Goal: Information Seeking & Learning: Learn about a topic

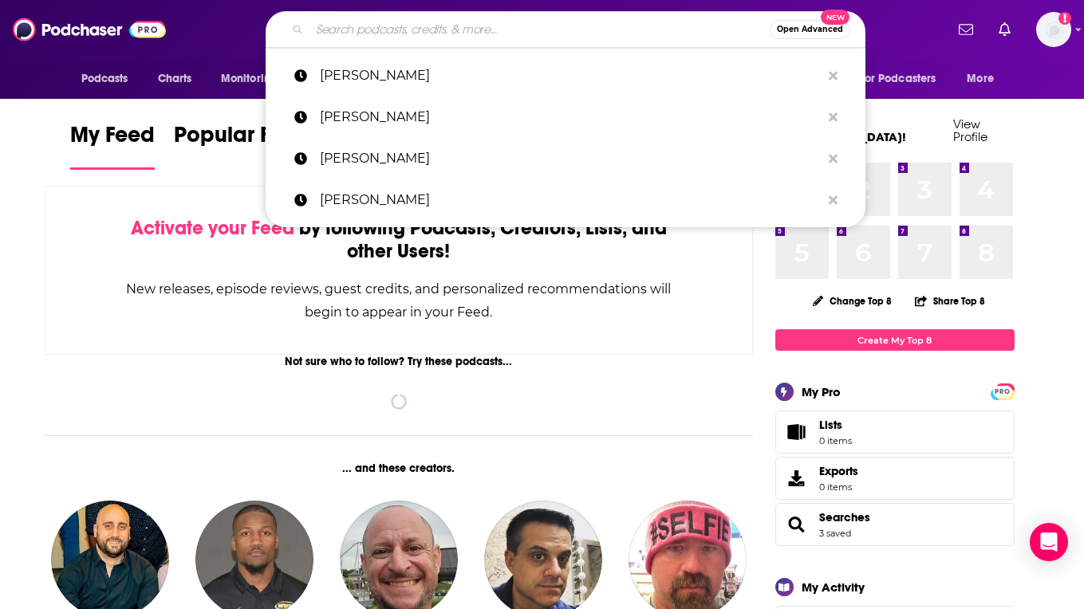
click at [368, 23] on input "Search podcasts, credits, & more..." at bounding box center [540, 30] width 460 height 26
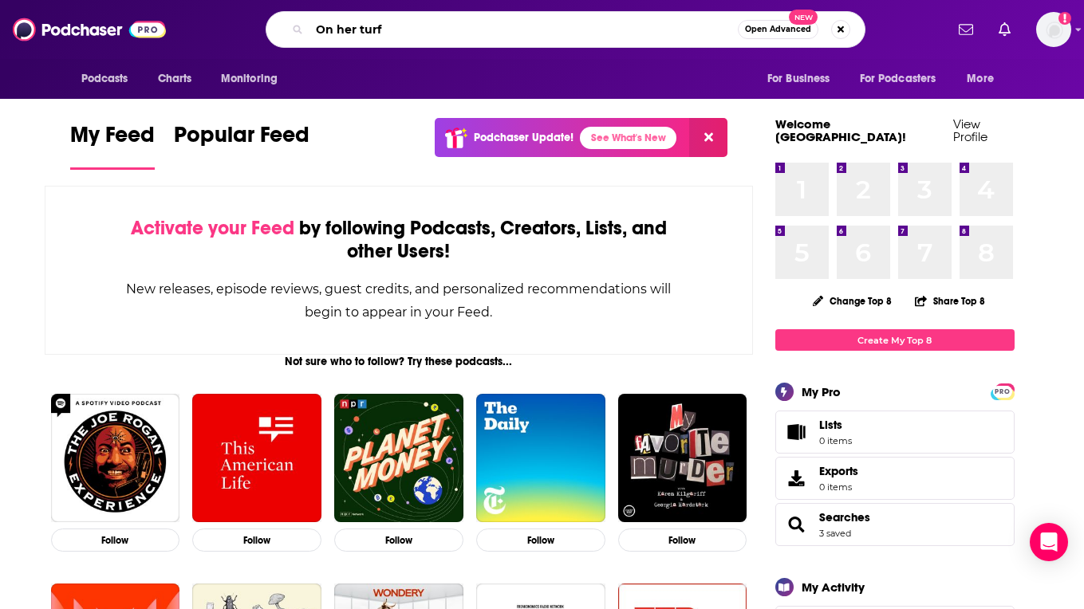
type input "On her turf"
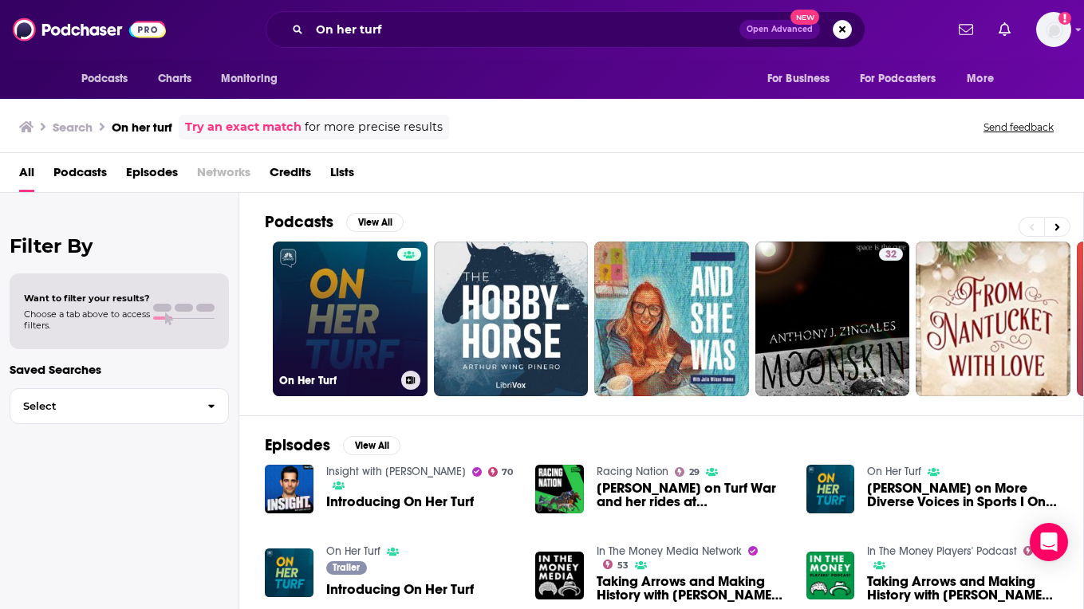
scroll to position [-1, 0]
click at [302, 270] on link "On Her Turf" at bounding box center [350, 319] width 155 height 155
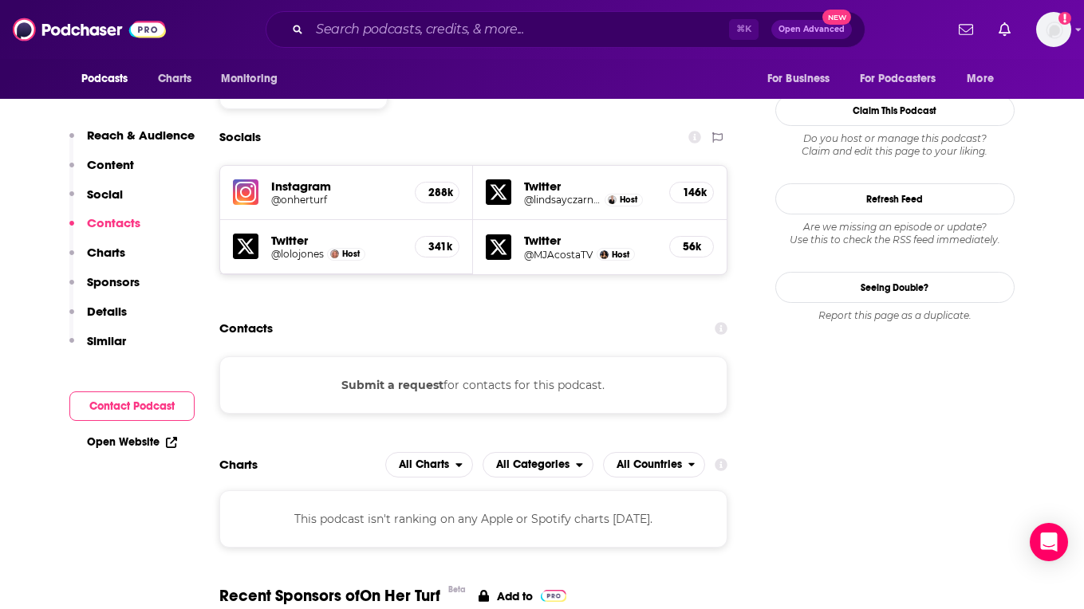
scroll to position [1472, 0]
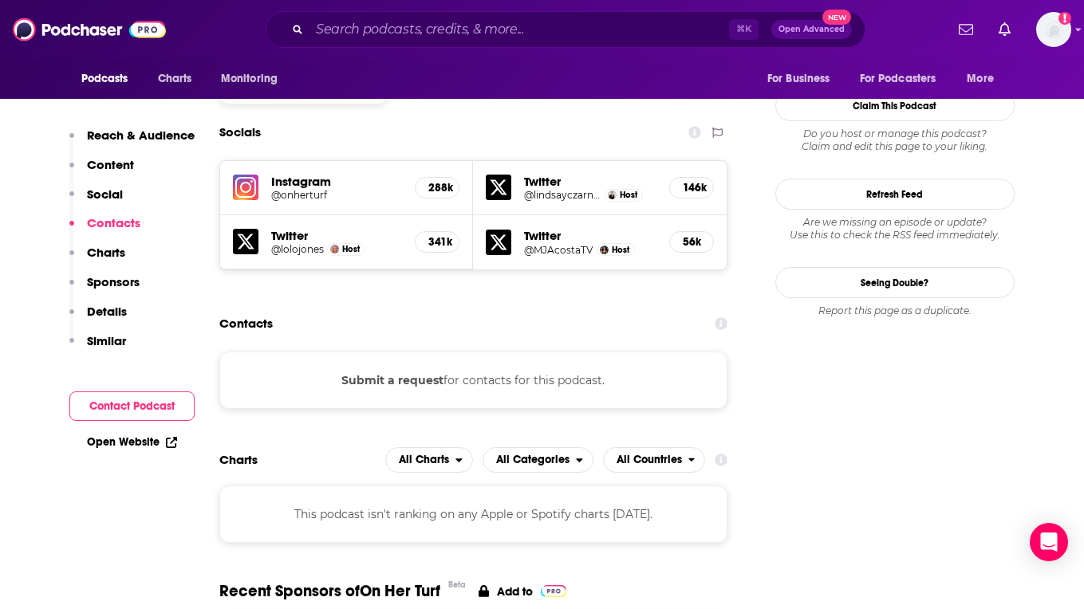
click at [434, 372] on button "Submit a request" at bounding box center [392, 381] width 102 height 18
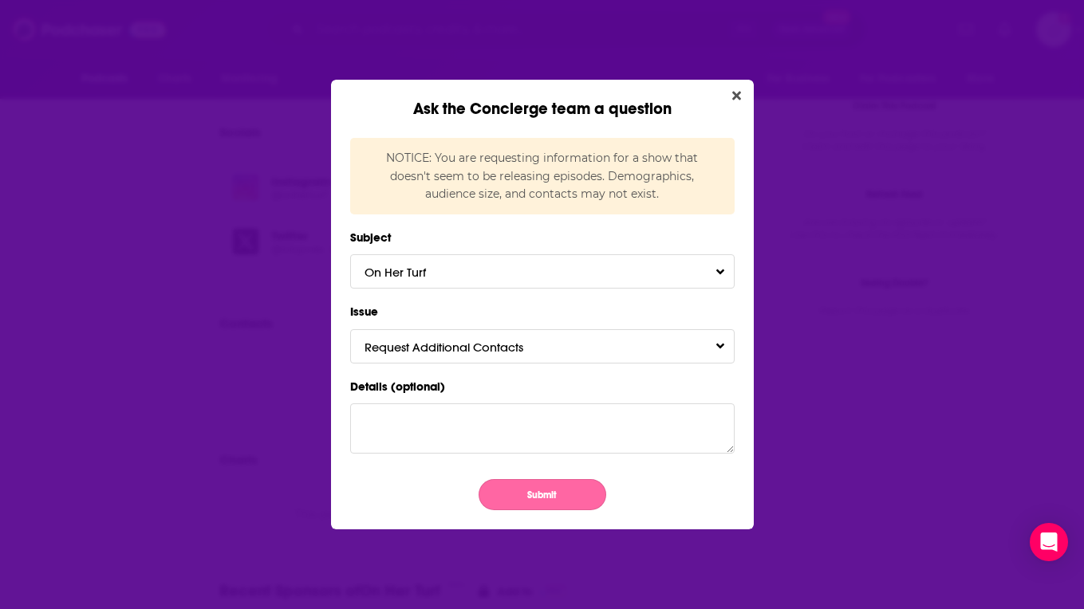
click at [534, 482] on button "Submit" at bounding box center [543, 494] width 128 height 31
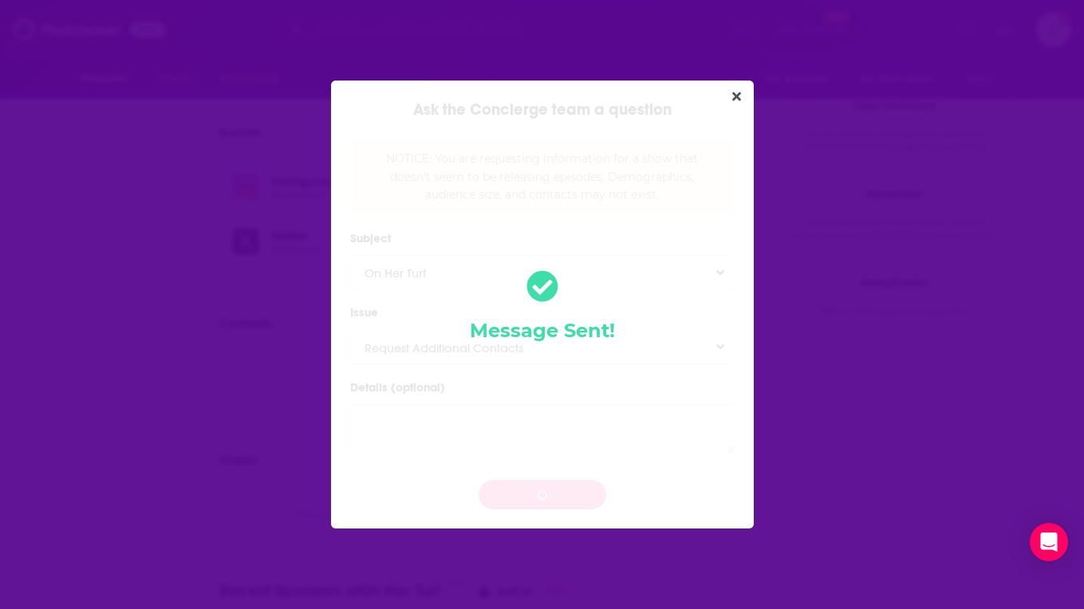
click at [737, 109] on div "Message Sent!" at bounding box center [542, 305] width 423 height 448
click at [735, 94] on icon "Close" at bounding box center [736, 96] width 9 height 13
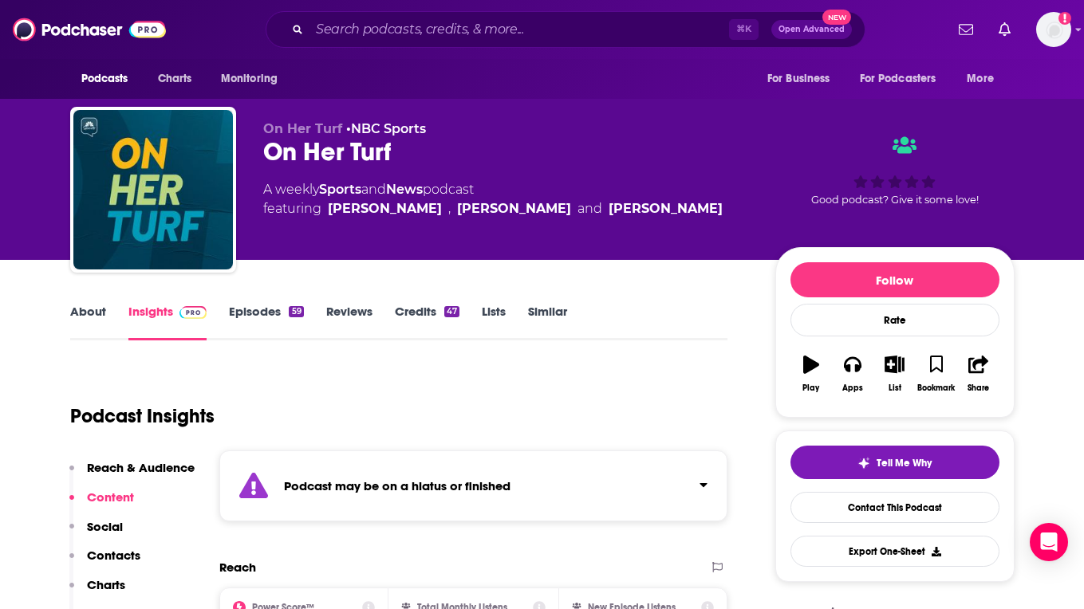
click at [75, 302] on div "About Insights Episodes 59 Reviews Credits 47 Lists Similar" at bounding box center [399, 321] width 658 height 39
click at [81, 308] on link "About" at bounding box center [88, 322] width 36 height 37
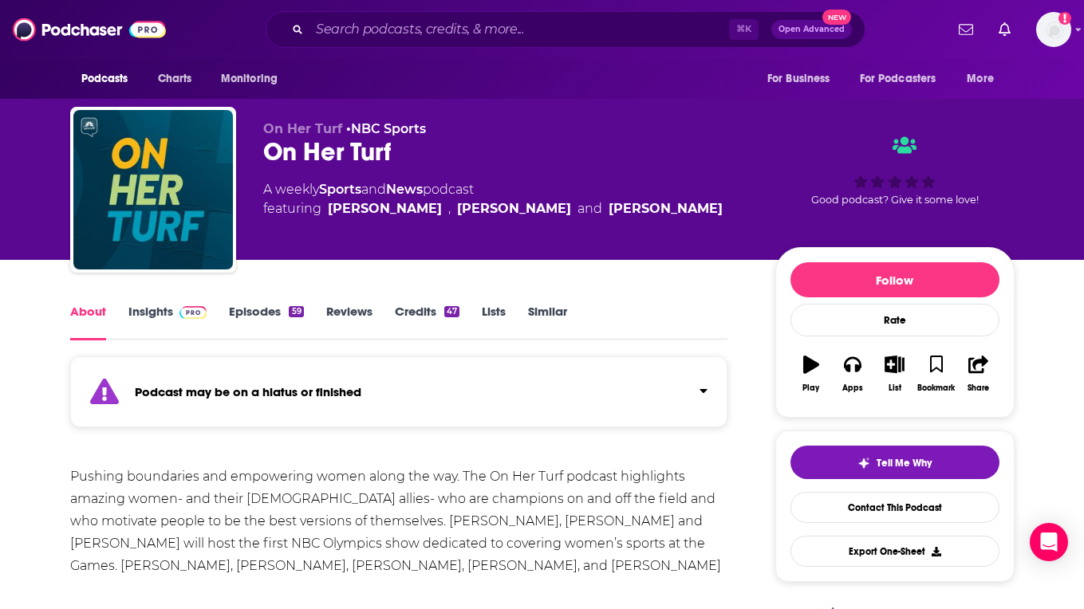
click at [333, 313] on link "Reviews" at bounding box center [349, 322] width 46 height 37
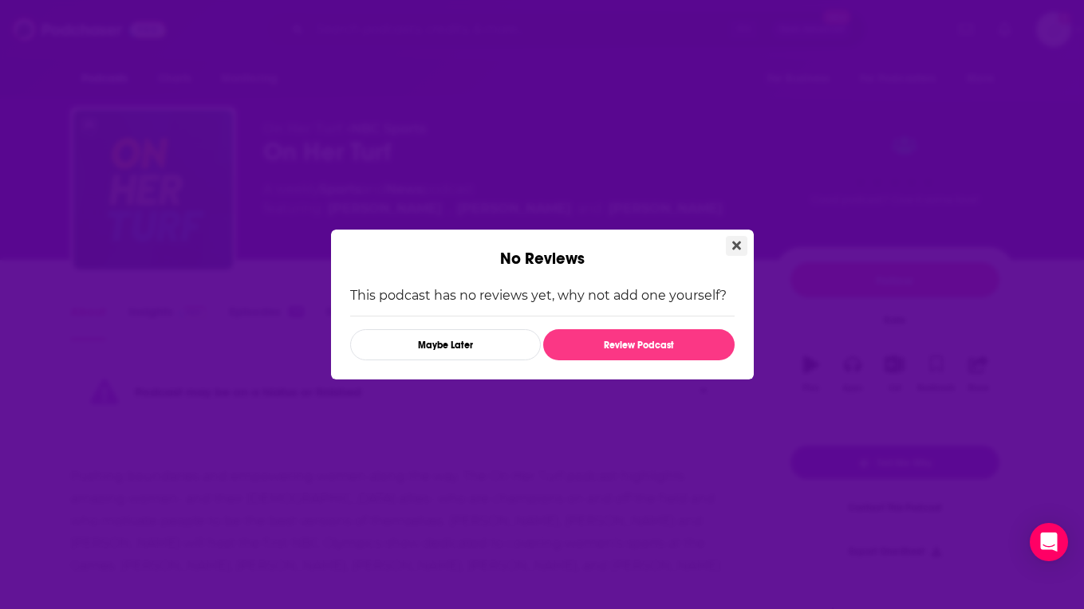
click at [746, 250] on button "Close" at bounding box center [737, 246] width 22 height 20
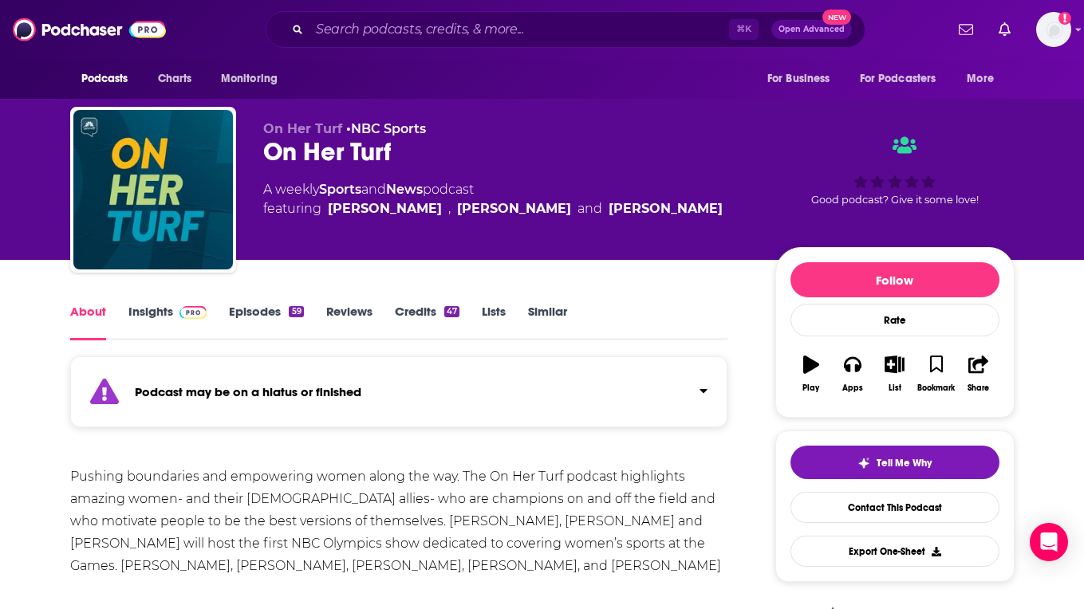
click at [245, 309] on link "Episodes 59" at bounding box center [266, 322] width 74 height 37
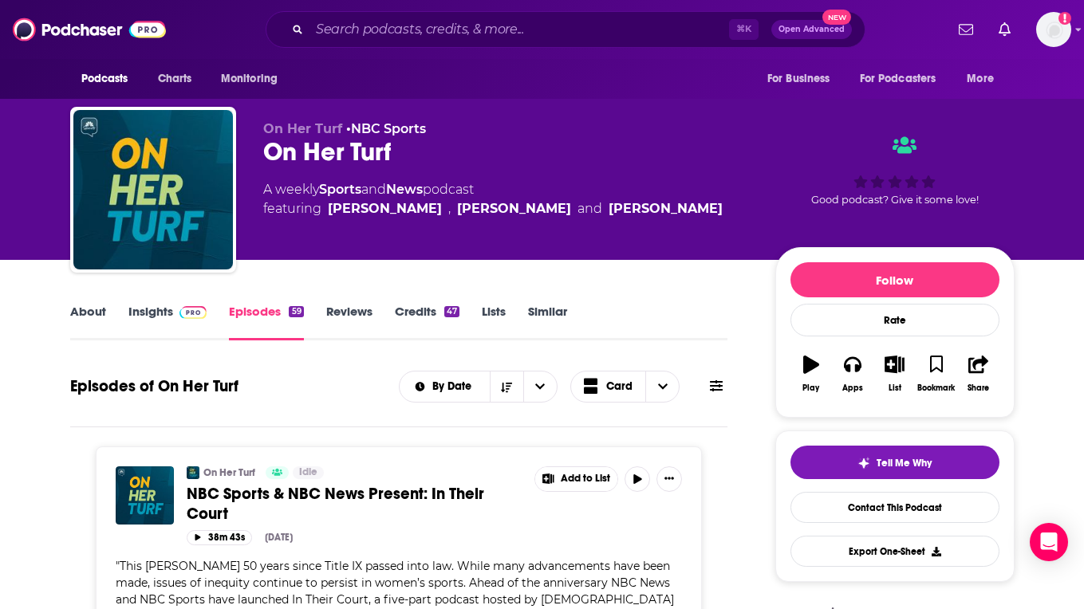
click at [181, 304] on span at bounding box center [193, 311] width 28 height 15
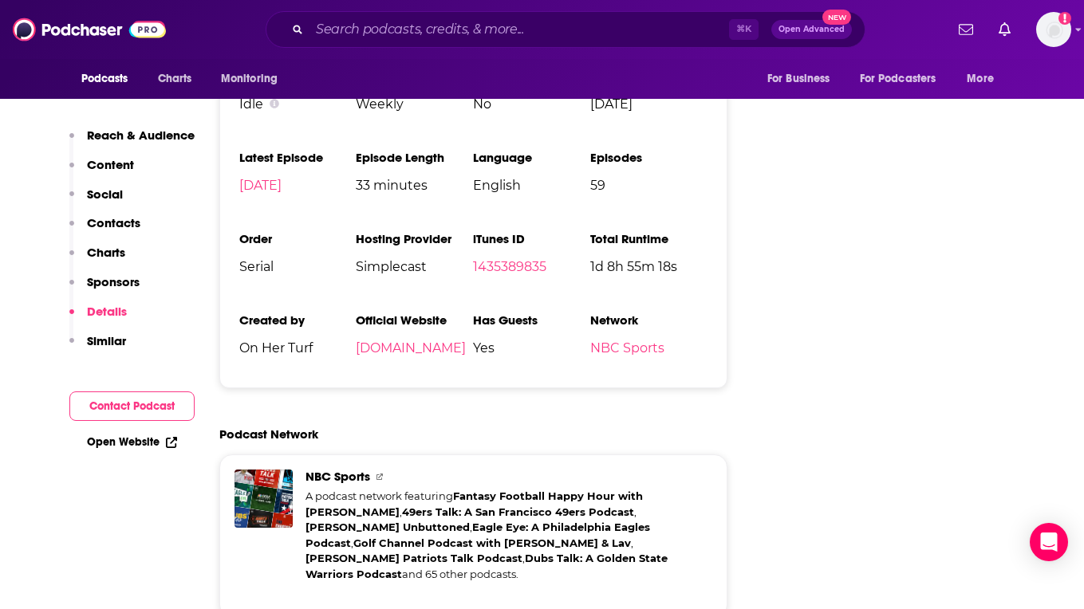
scroll to position [2165, 0]
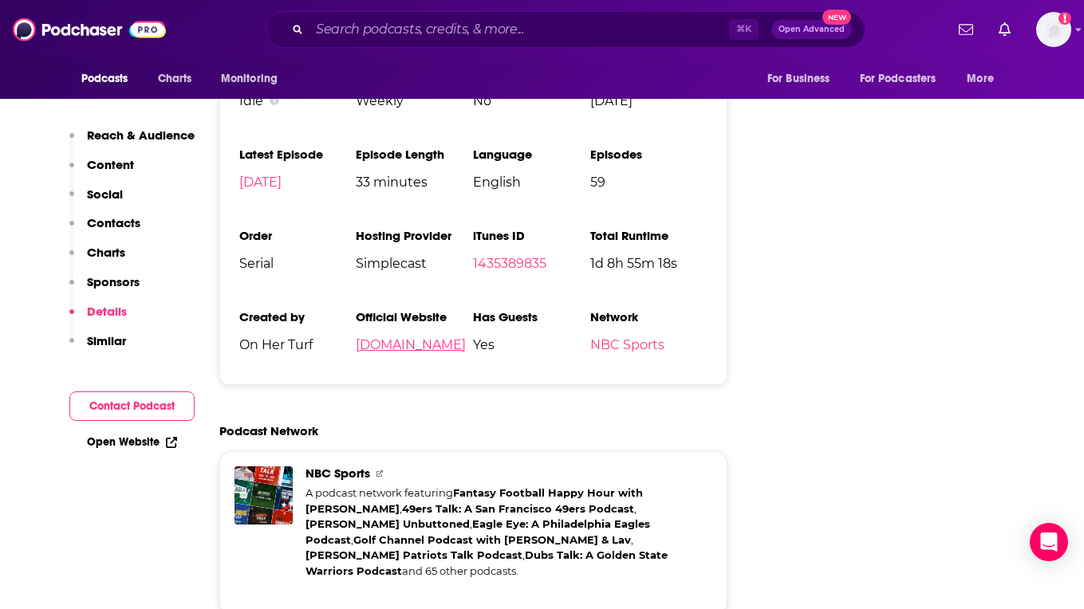
click at [409, 337] on link "[DOMAIN_NAME]" at bounding box center [411, 344] width 110 height 15
